Goal: Information Seeking & Learning: Understand process/instructions

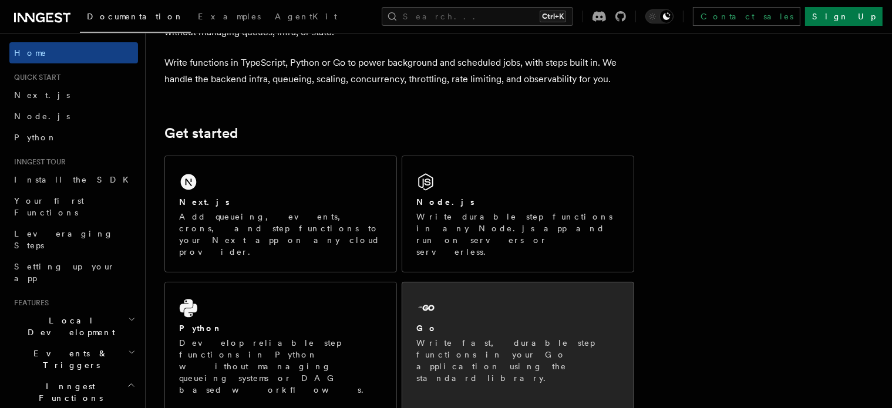
scroll to position [117, 0]
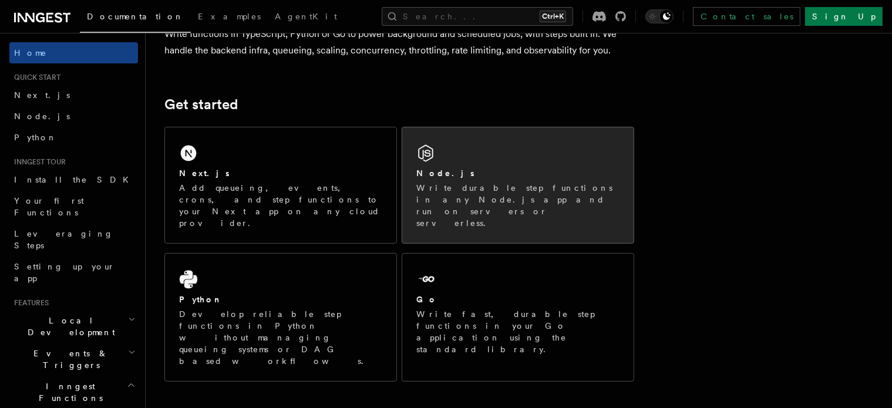
click at [492, 174] on div "Node.js" at bounding box center [517, 173] width 203 height 12
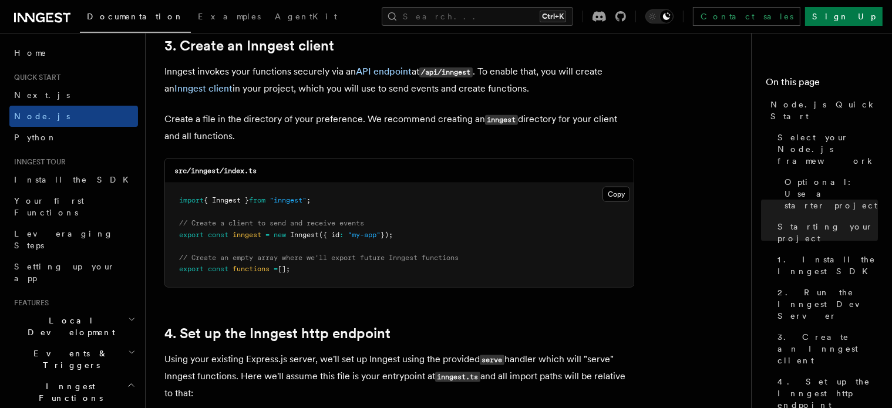
scroll to position [1527, 0]
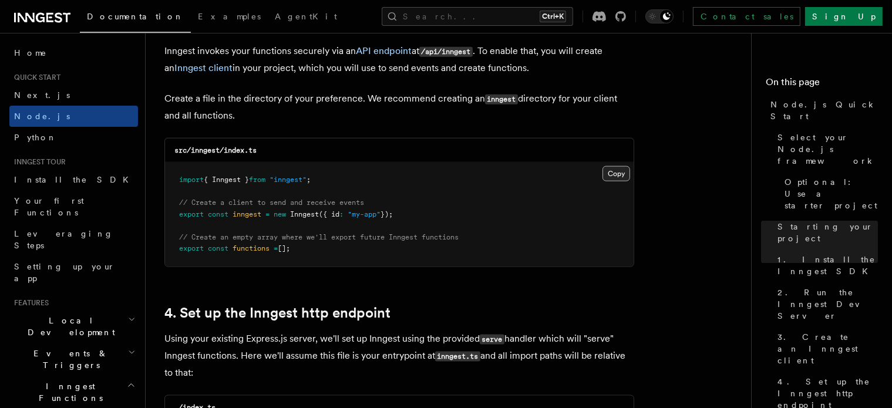
click at [615, 176] on button "Copy Copied" at bounding box center [617, 173] width 28 height 15
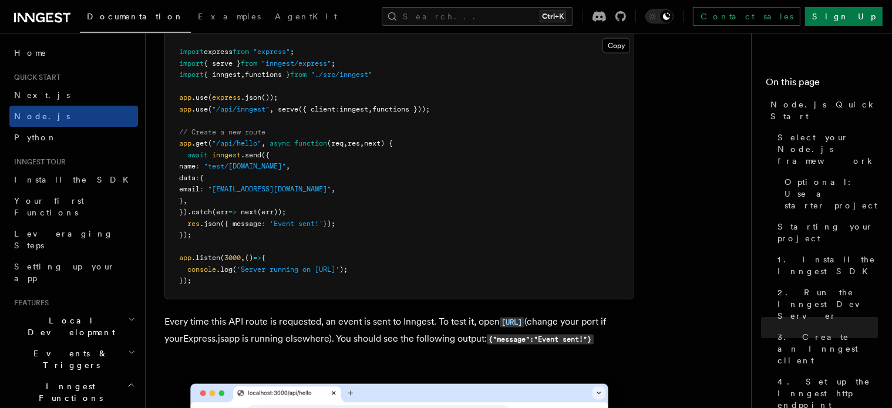
scroll to position [6284, 0]
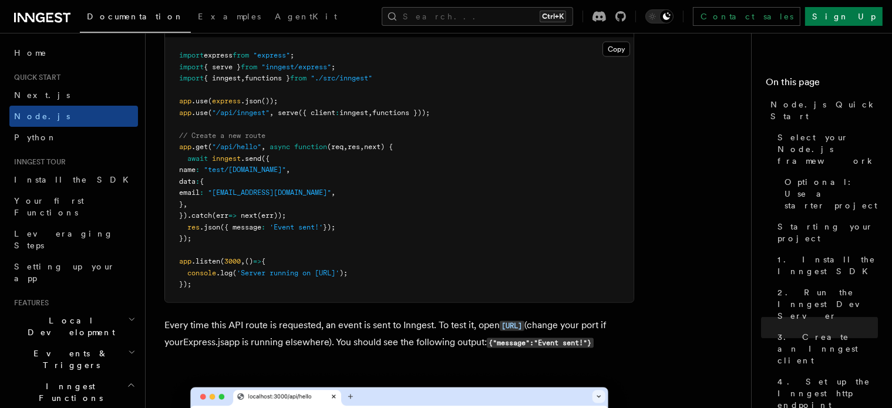
drag, startPoint x: 179, startPoint y: 132, endPoint x: 461, endPoint y: 133, distance: 282.5
click at [461, 133] on pre "import express from "express" ; import { serve } from "inngest/express" ; impor…" at bounding box center [399, 170] width 469 height 264
copy span "app .use ( "/api/inngest" , serve ({ client : inngest , functions }));"
drag, startPoint x: 362, startPoint y: 88, endPoint x: 179, endPoint y: 89, distance: 182.6
click at [179, 89] on pre "import express from "express" ; import { serve } from "inngest/express" ; impor…" at bounding box center [399, 170] width 469 height 264
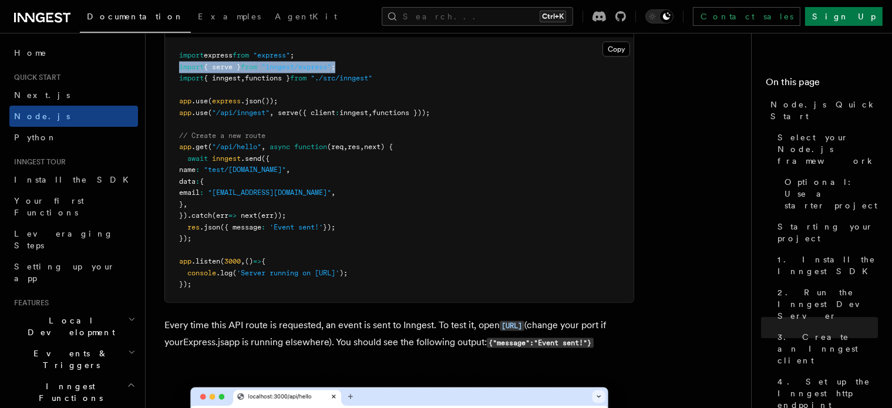
copy span "import { serve } from "inngest/express" ;"
